Goal: Task Accomplishment & Management: Manage account settings

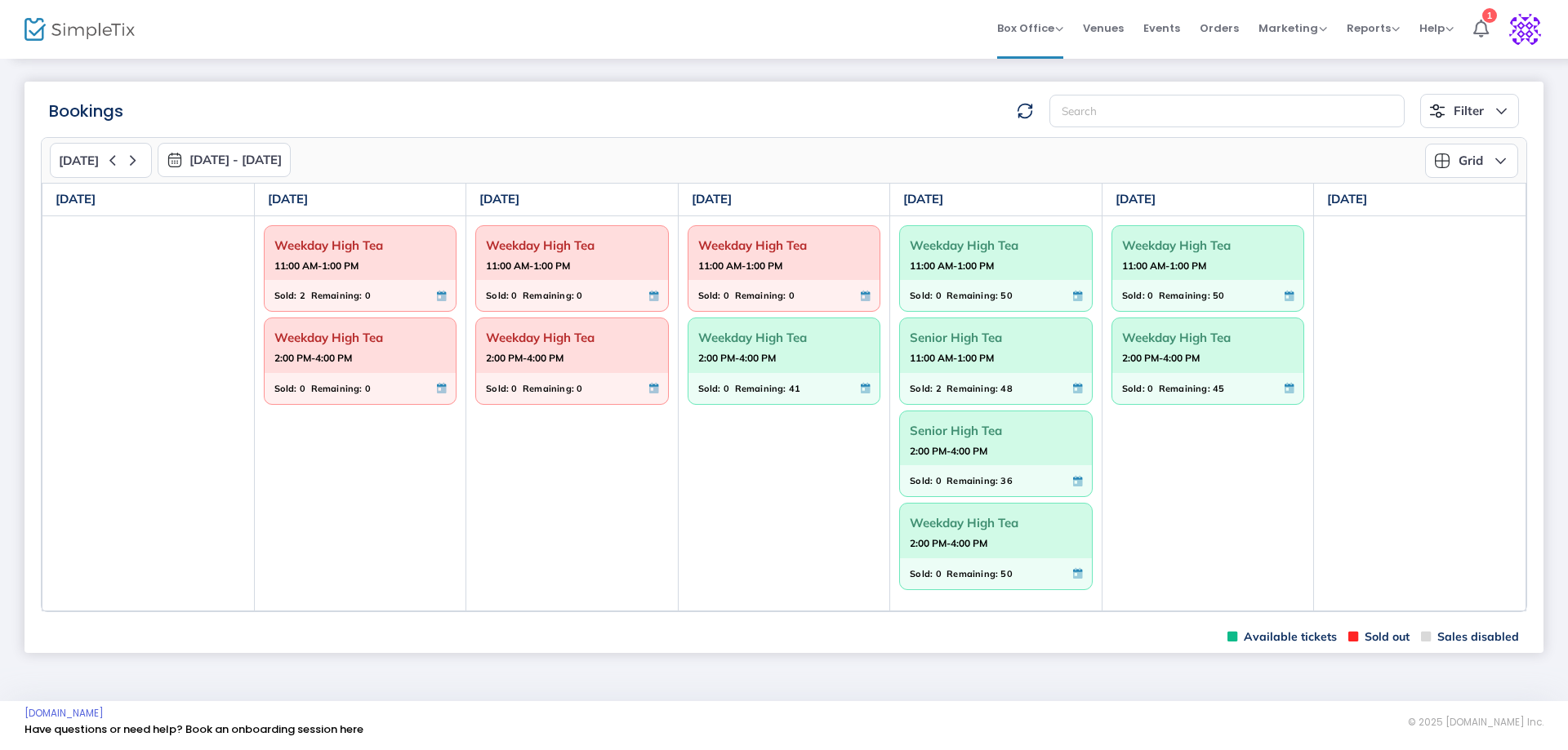
click at [749, 361] on strong "2:00 PM-4:00 PM" at bounding box center [737, 357] width 77 height 21
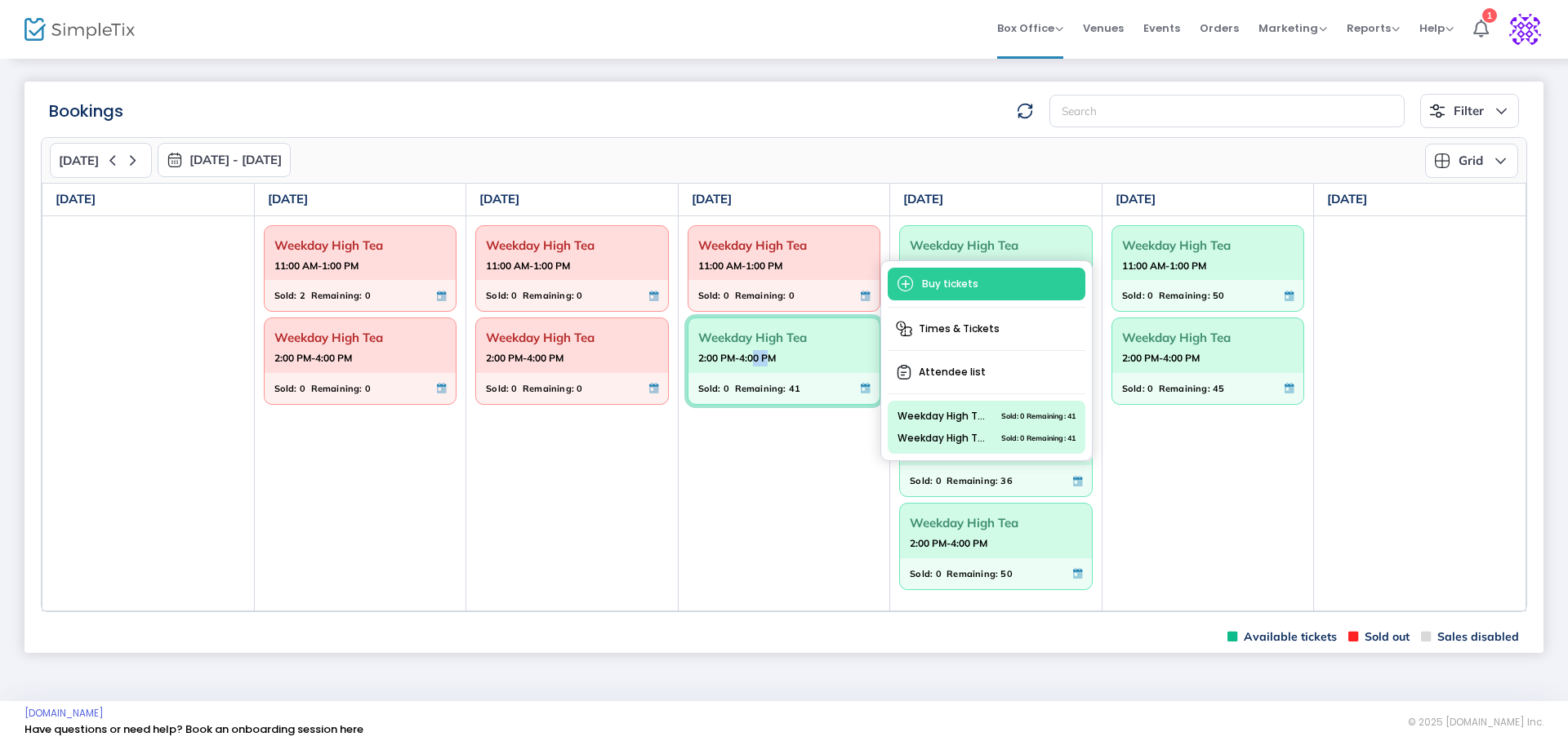
click at [749, 361] on strong "2:00 PM-4:00 PM" at bounding box center [737, 357] width 77 height 21
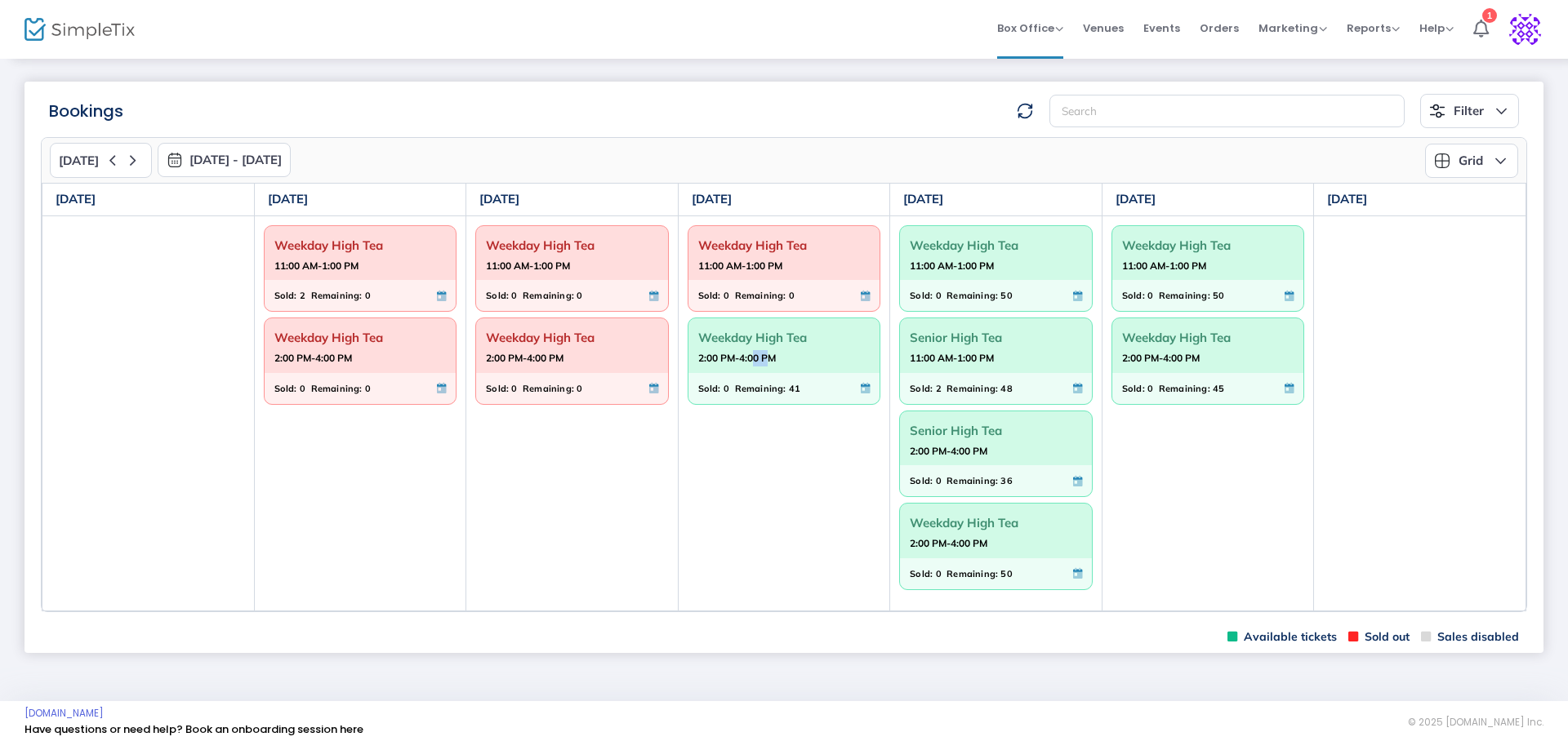
click at [749, 361] on strong "2:00 PM-4:00 PM" at bounding box center [737, 357] width 77 height 21
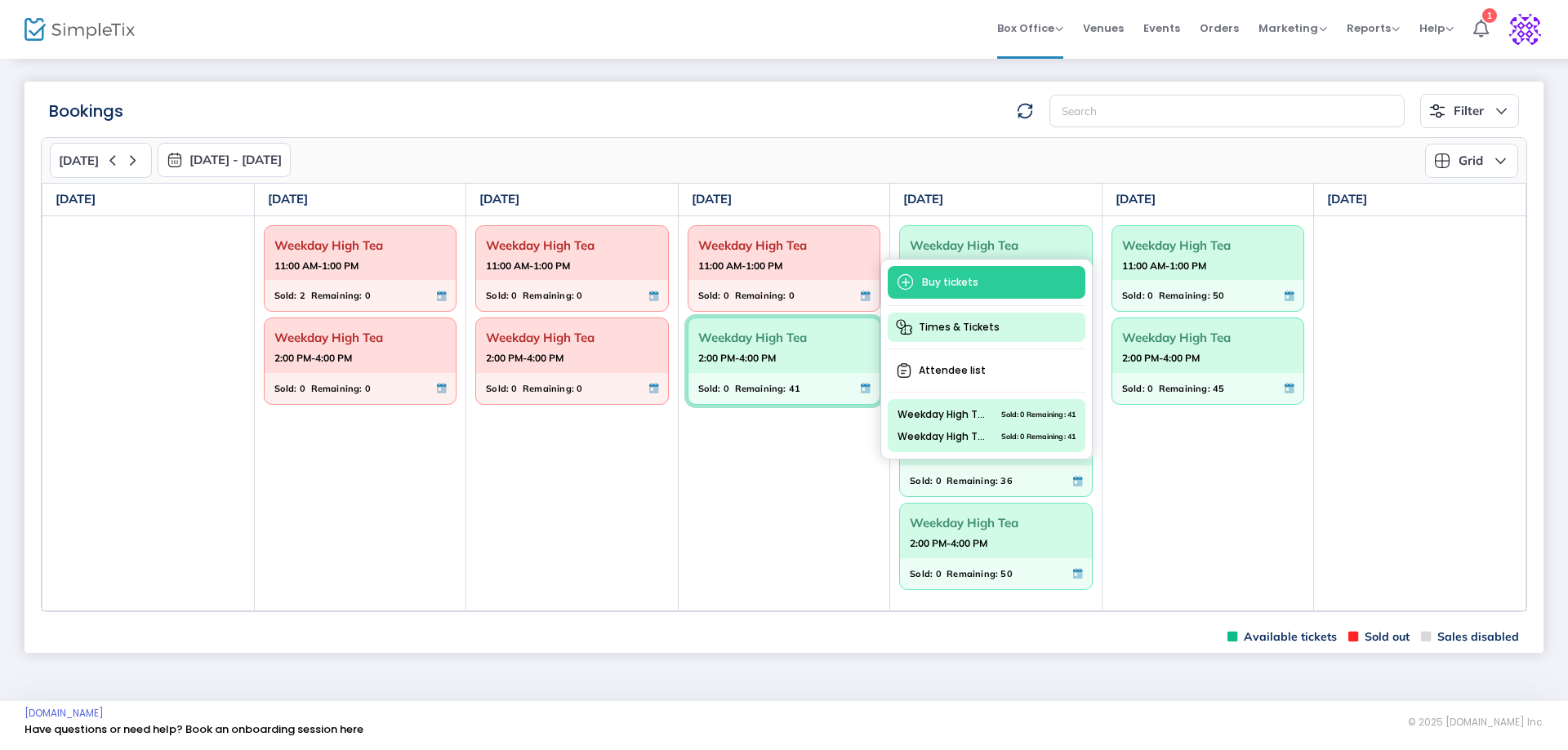
click at [976, 314] on span "Times & Tickets" at bounding box center [987, 328] width 198 height 30
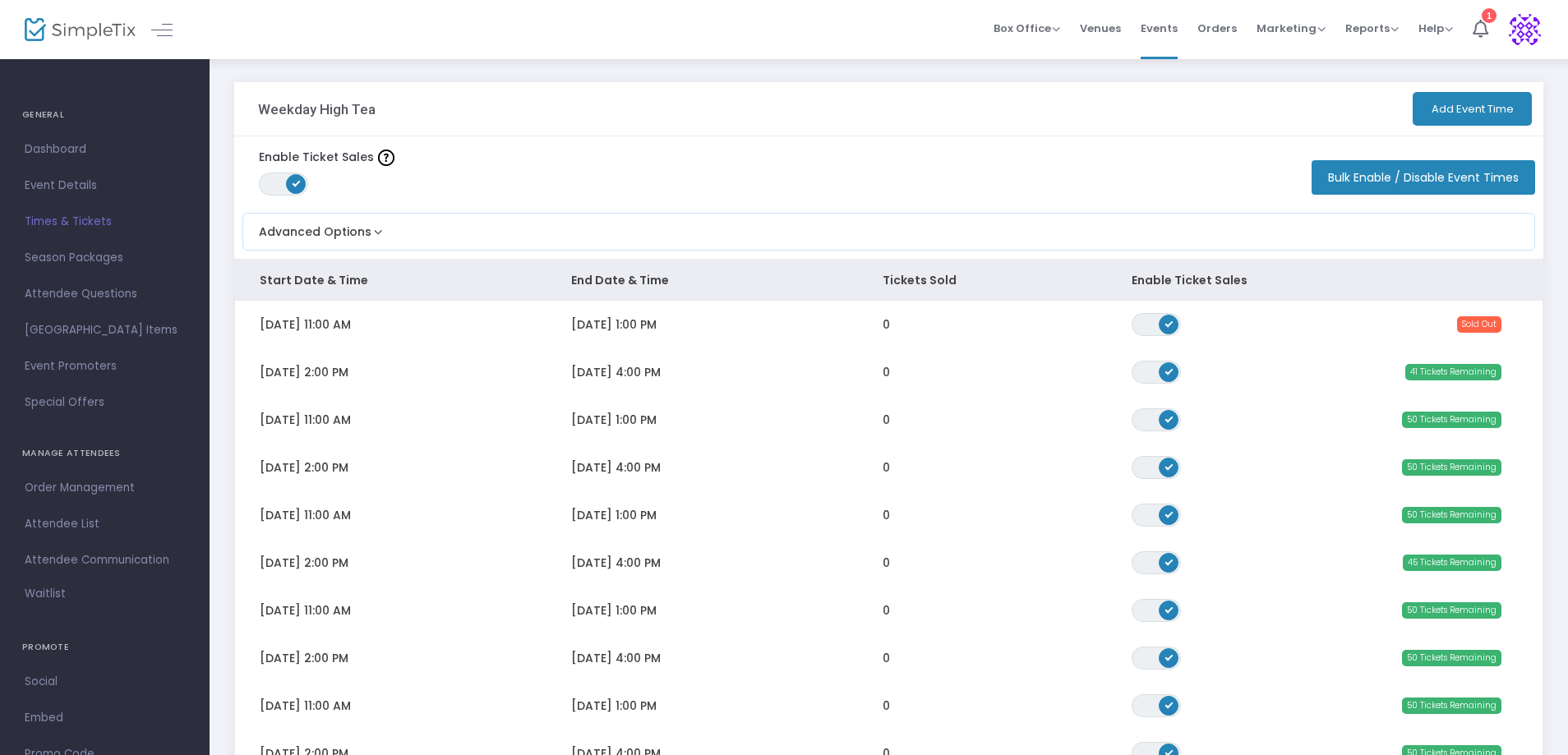
click at [630, 373] on span "[DATE] 4:00 PM" at bounding box center [616, 372] width 90 height 17
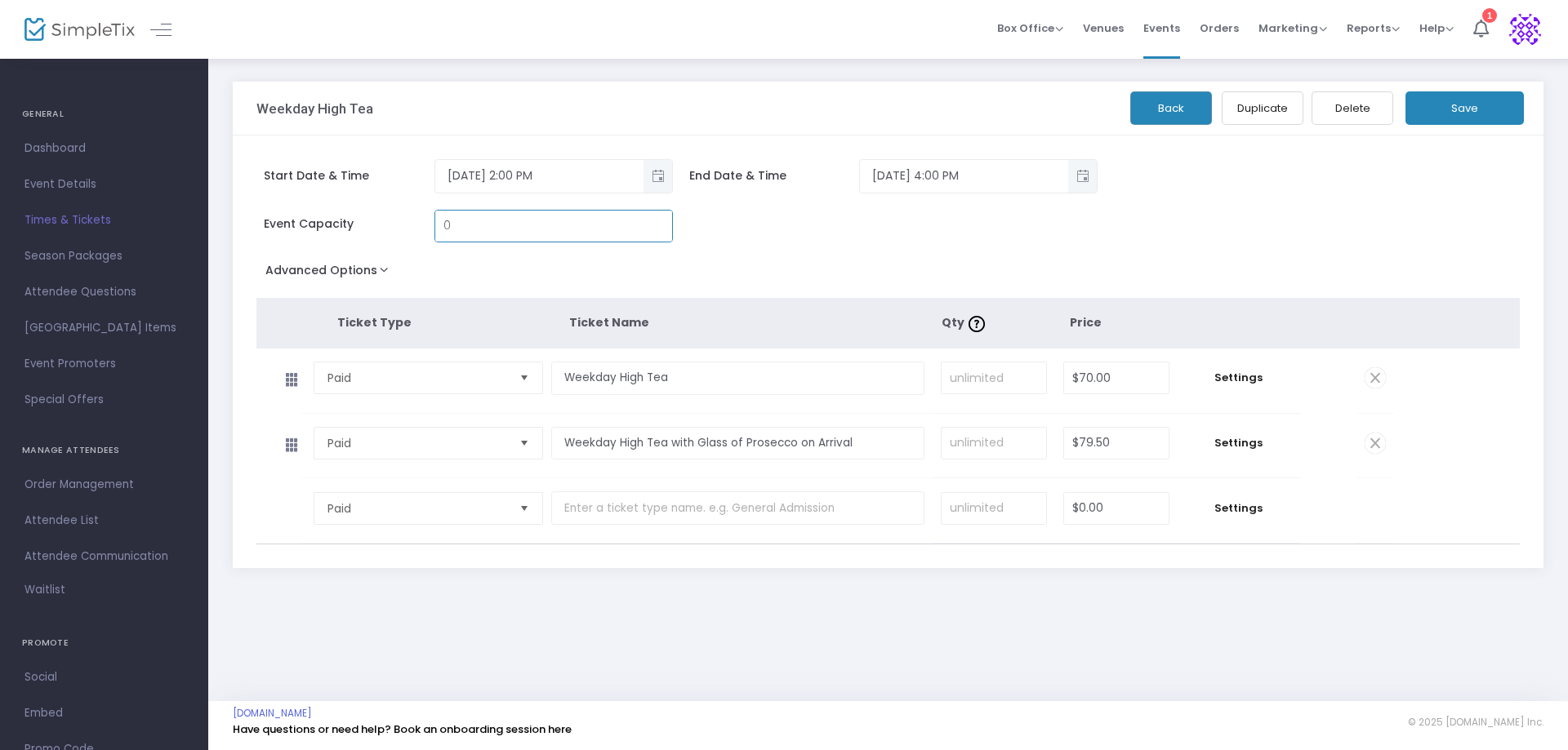
type input "0"
click at [1486, 95] on button "Save" at bounding box center [1464, 108] width 119 height 34
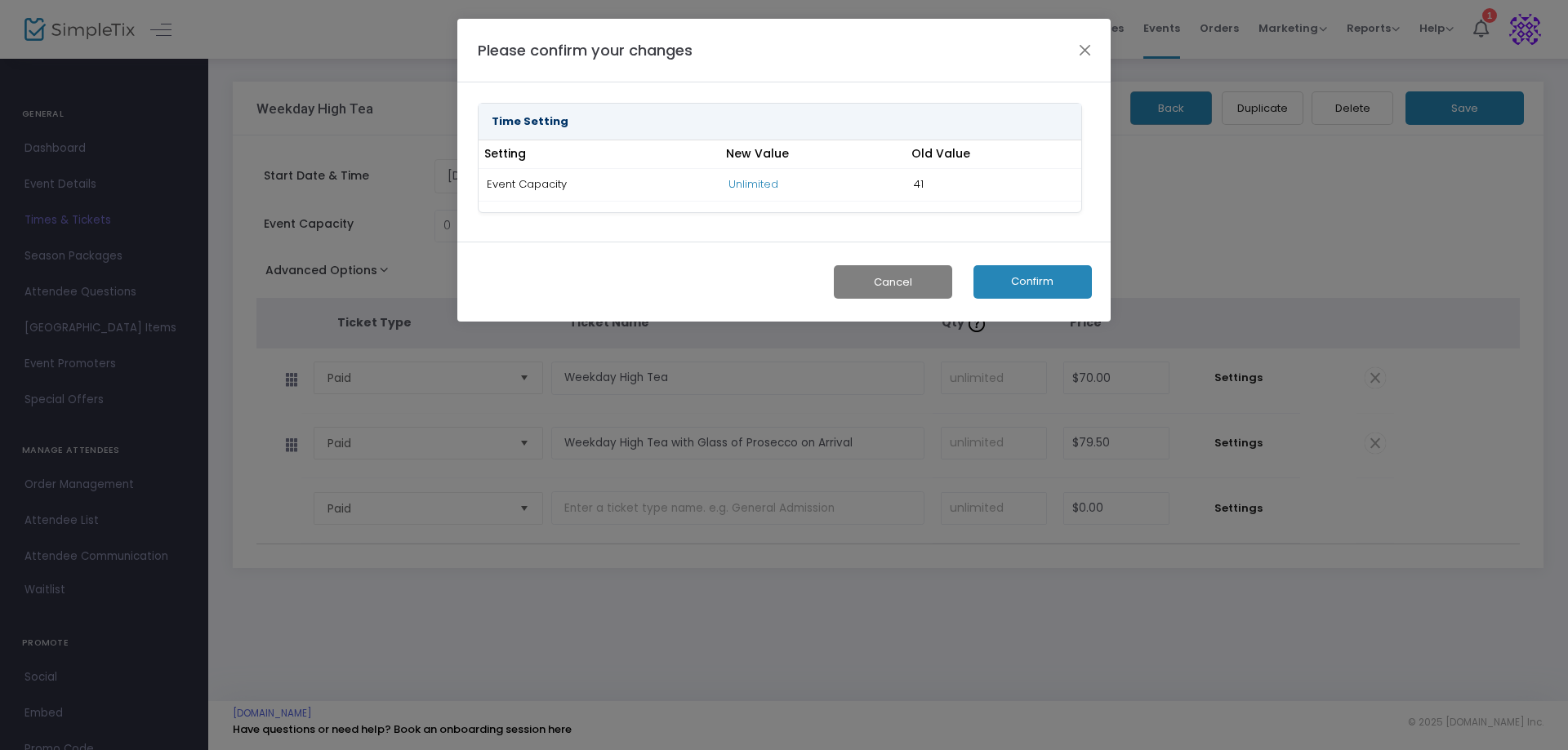
click at [1038, 286] on button "Confirm" at bounding box center [1033, 282] width 119 height 34
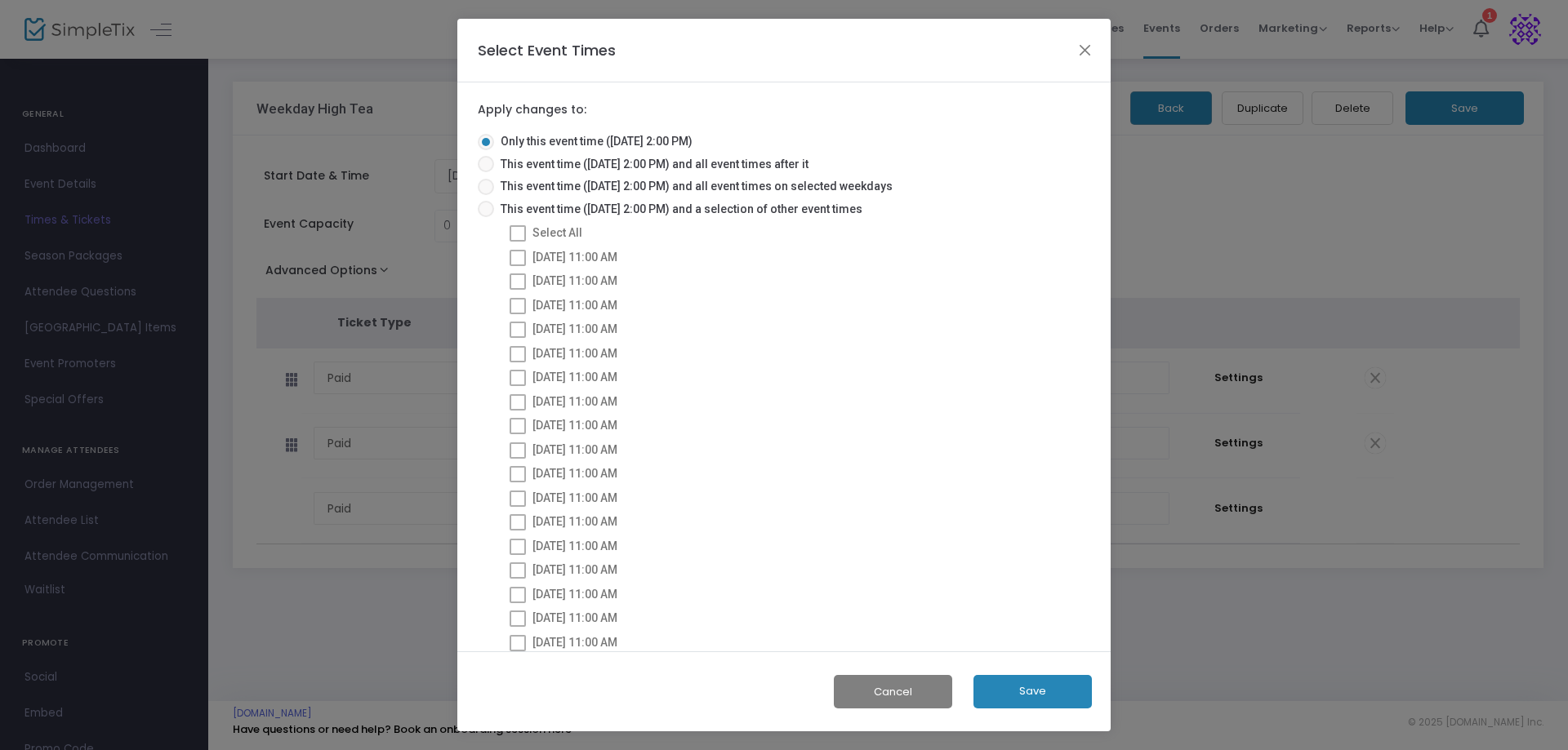
click at [1038, 687] on button "Save" at bounding box center [1033, 692] width 119 height 34
